Goal: Information Seeking & Learning: Learn about a topic

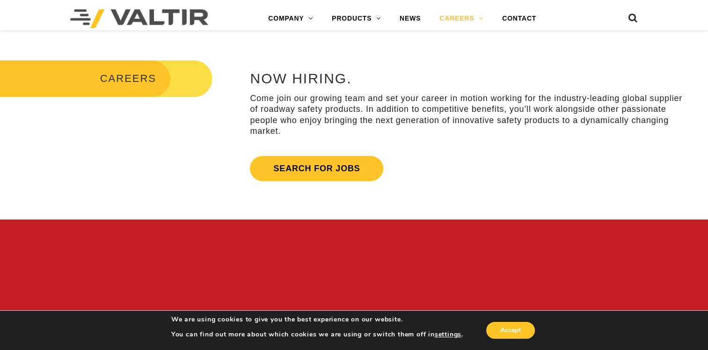
scroll to position [328, 0]
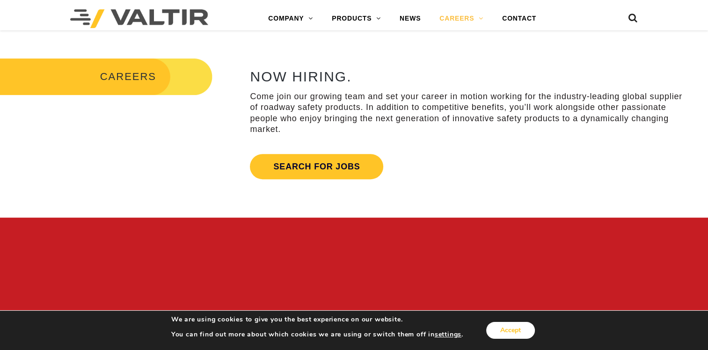
click at [511, 328] on button "Accept" at bounding box center [510, 330] width 49 height 17
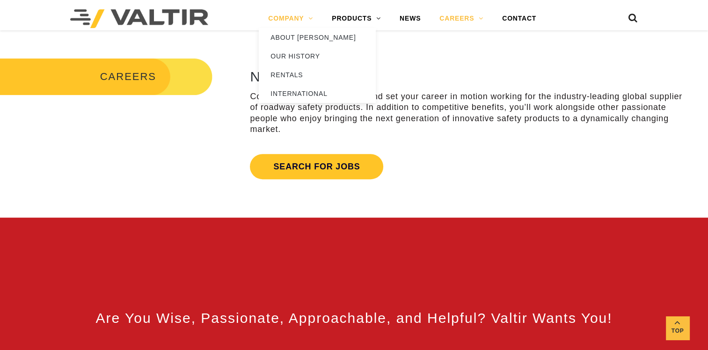
click at [290, 19] on link "COMPANY" at bounding box center [291, 18] width 64 height 19
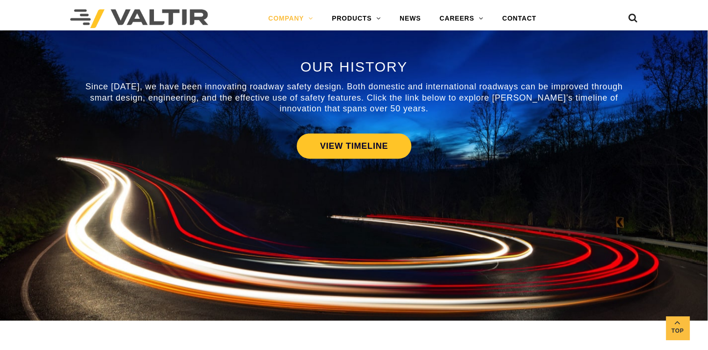
scroll to position [468, 0]
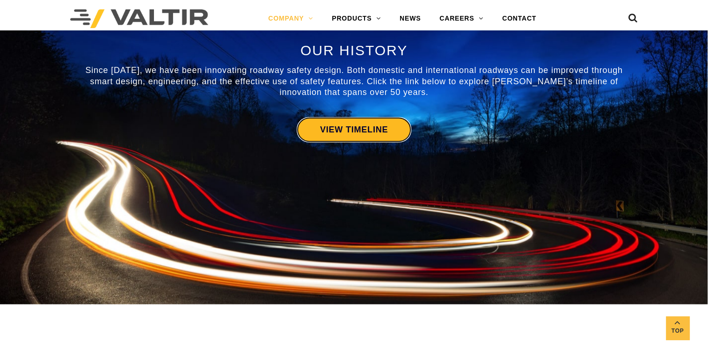
click at [365, 120] on link "VIEW TIMELINE" at bounding box center [354, 129] width 115 height 25
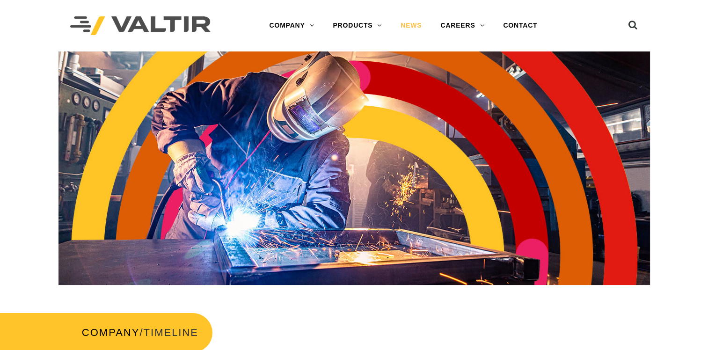
click at [418, 28] on link "NEWS" at bounding box center [411, 25] width 40 height 19
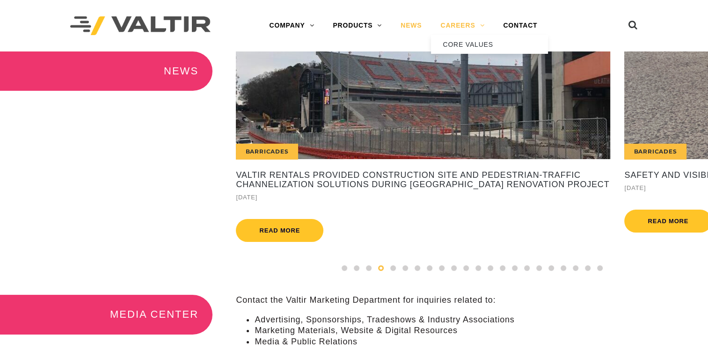
click at [467, 25] on link "CAREERS" at bounding box center [462, 25] width 63 height 19
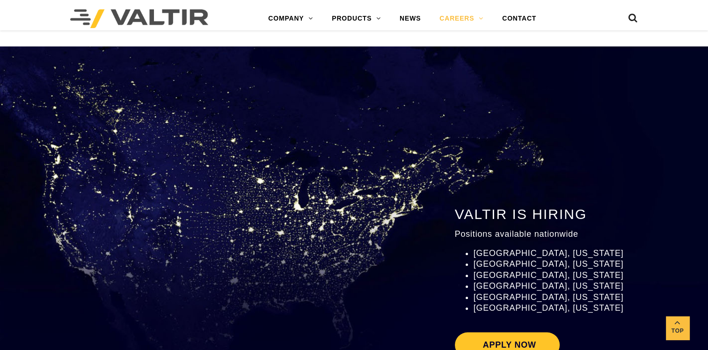
scroll to position [929, 0]
